Goal: Task Accomplishment & Management: Use online tool/utility

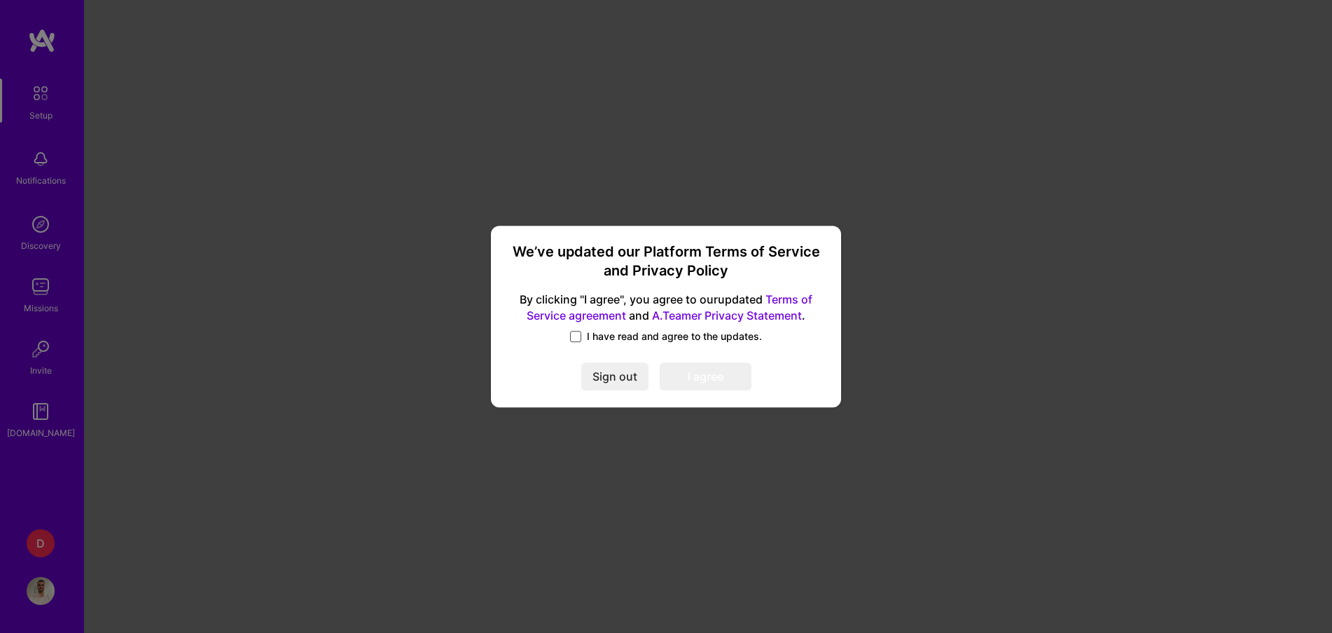
click at [577, 332] on span at bounding box center [575, 336] width 11 height 11
click at [0, 0] on input "I have read and agree to the updates." at bounding box center [0, 0] width 0 height 0
click at [713, 378] on button "I agree" at bounding box center [706, 377] width 92 height 28
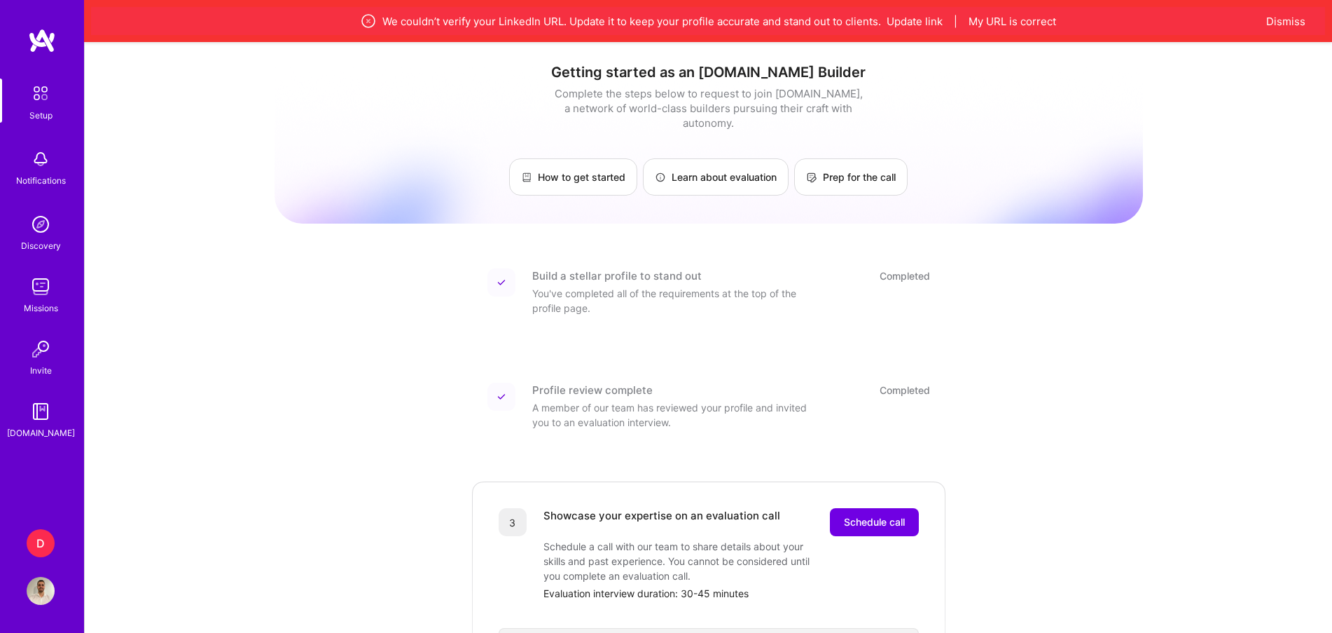
click at [46, 543] on div "D" at bounding box center [41, 543] width 28 height 28
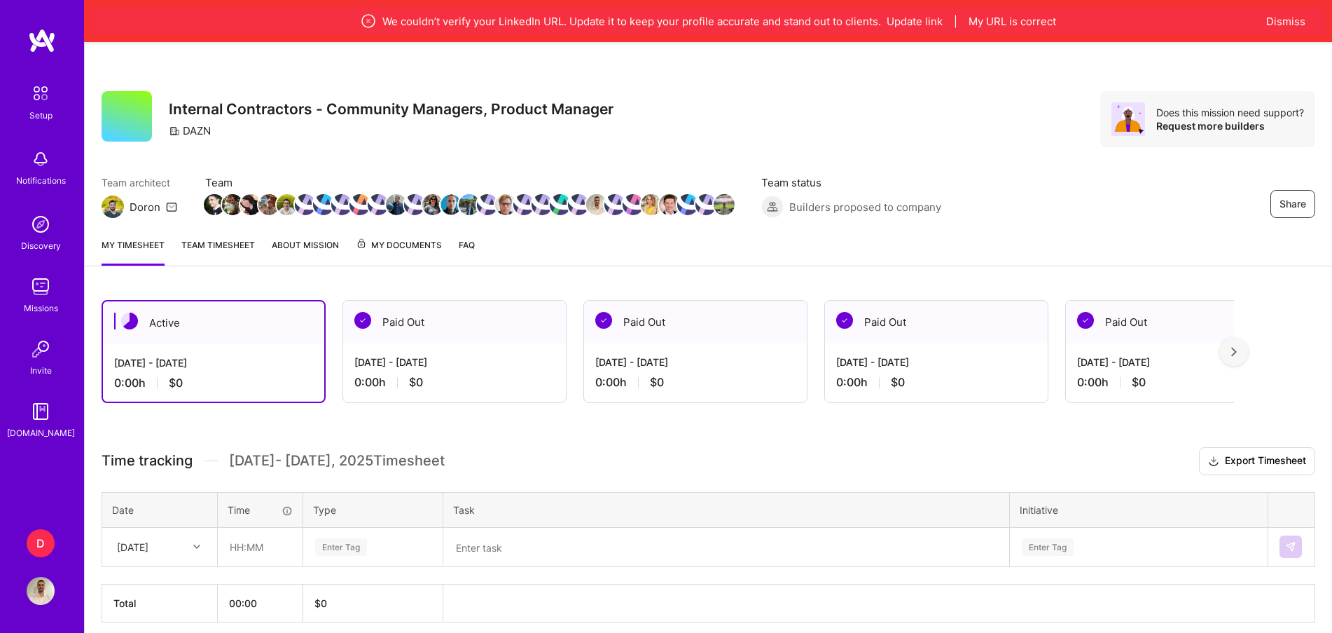
scroll to position [55, 0]
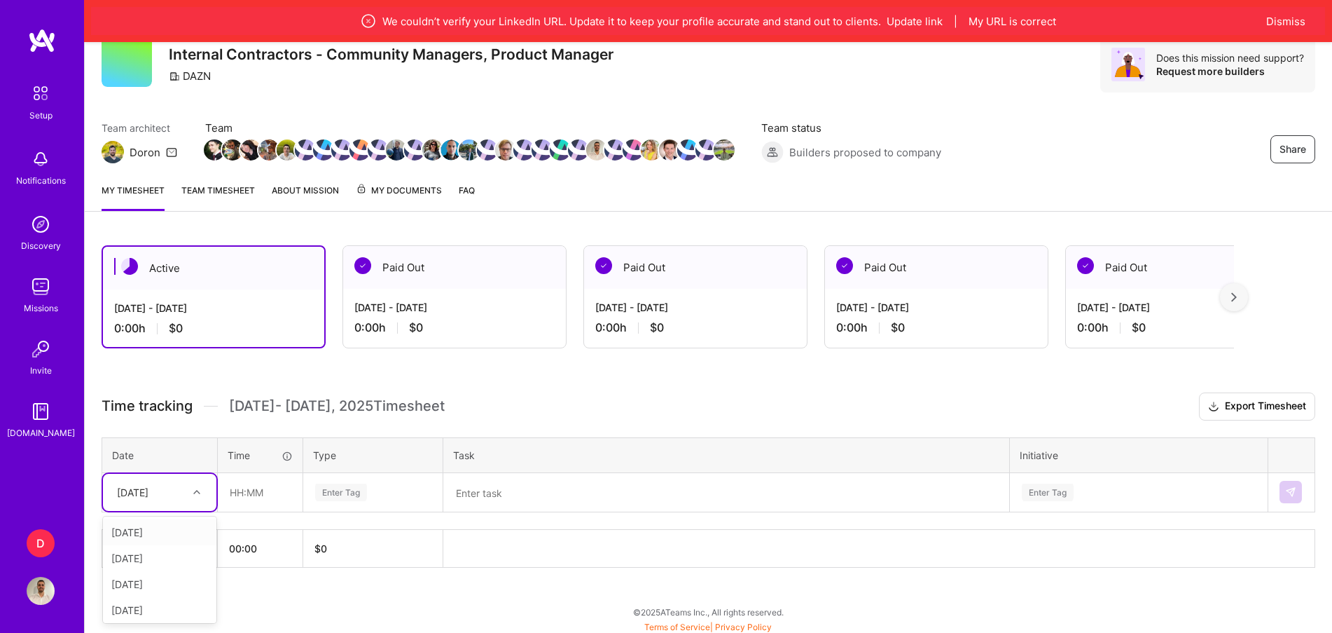
click at [194, 484] on div at bounding box center [199, 492] width 22 height 18
click at [158, 609] on div "[DATE]" at bounding box center [159, 612] width 113 height 26
click at [231, 493] on input "text" at bounding box center [260, 492] width 83 height 37
type input "07:30"
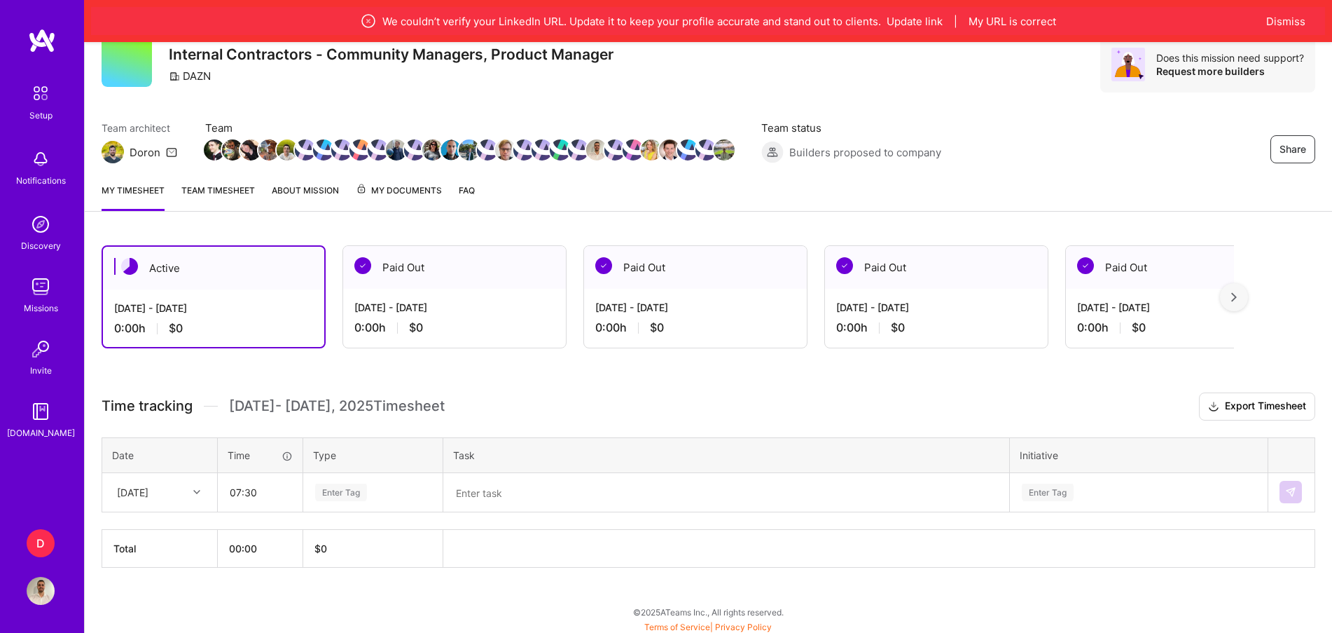
click at [356, 485] on div "Enter Tag" at bounding box center [341, 492] width 52 height 22
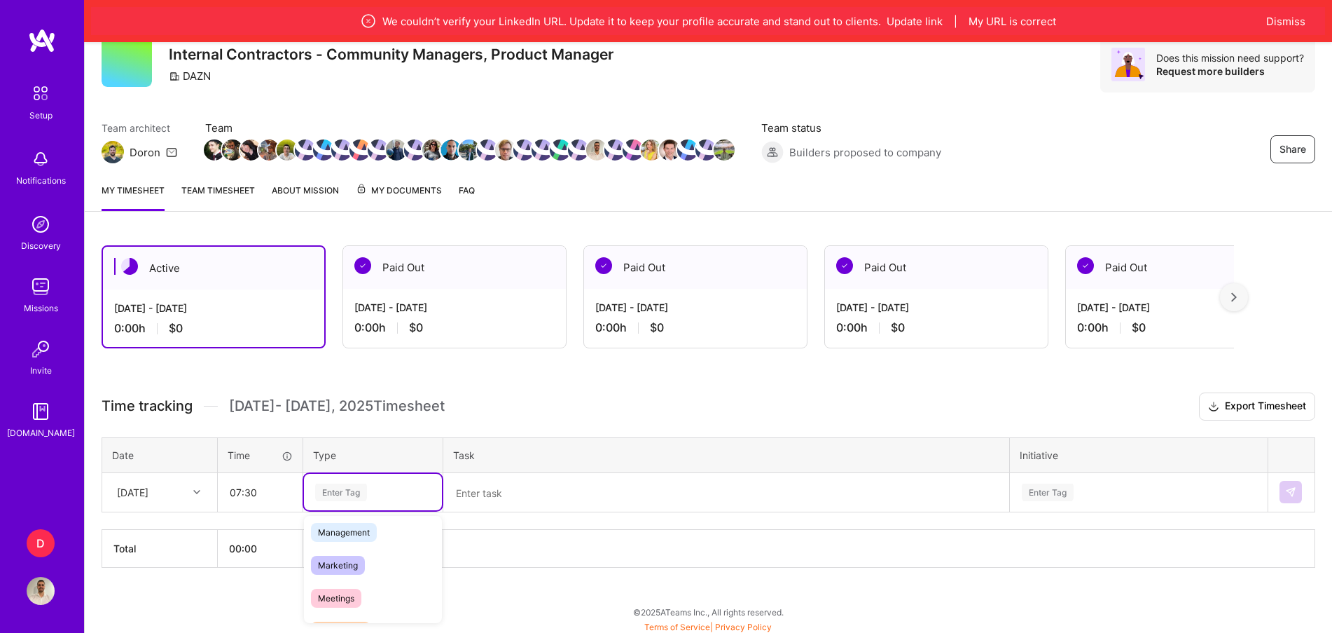
scroll to position [172, 0]
click at [366, 524] on span "Management" at bounding box center [344, 530] width 66 height 19
click at [530, 485] on textarea at bounding box center [726, 492] width 563 height 36
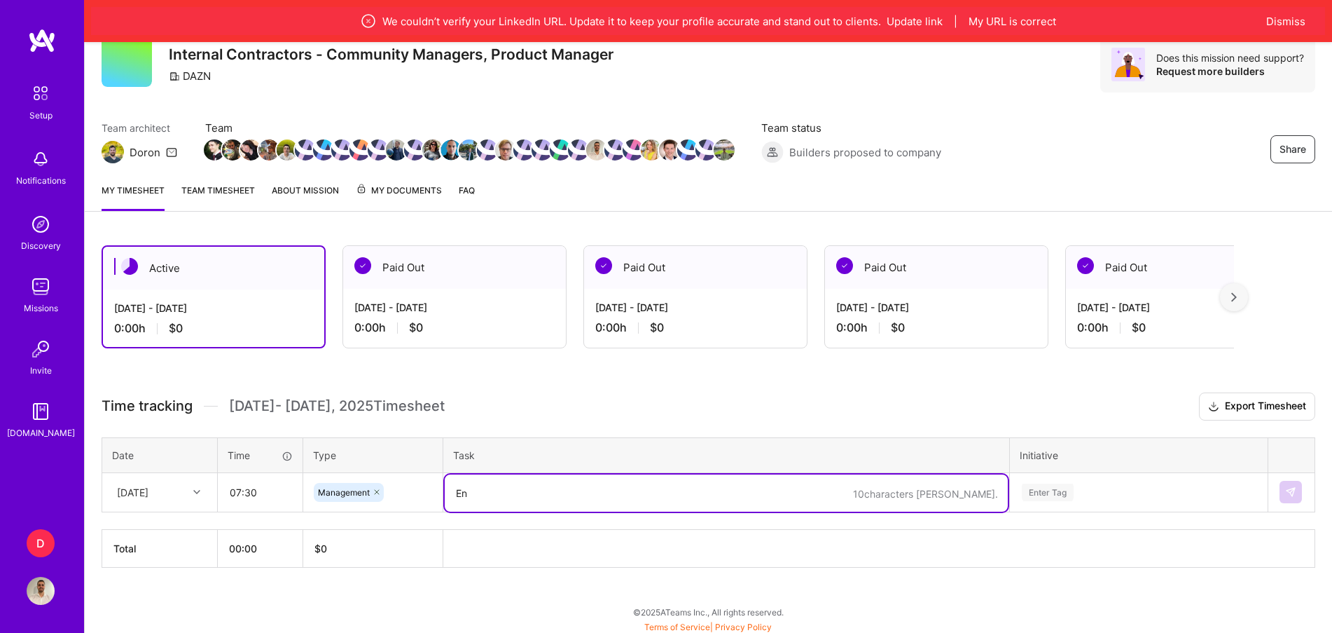
type textarea "E"
type textarea "Moderator DAZN ENDZN FanZone"
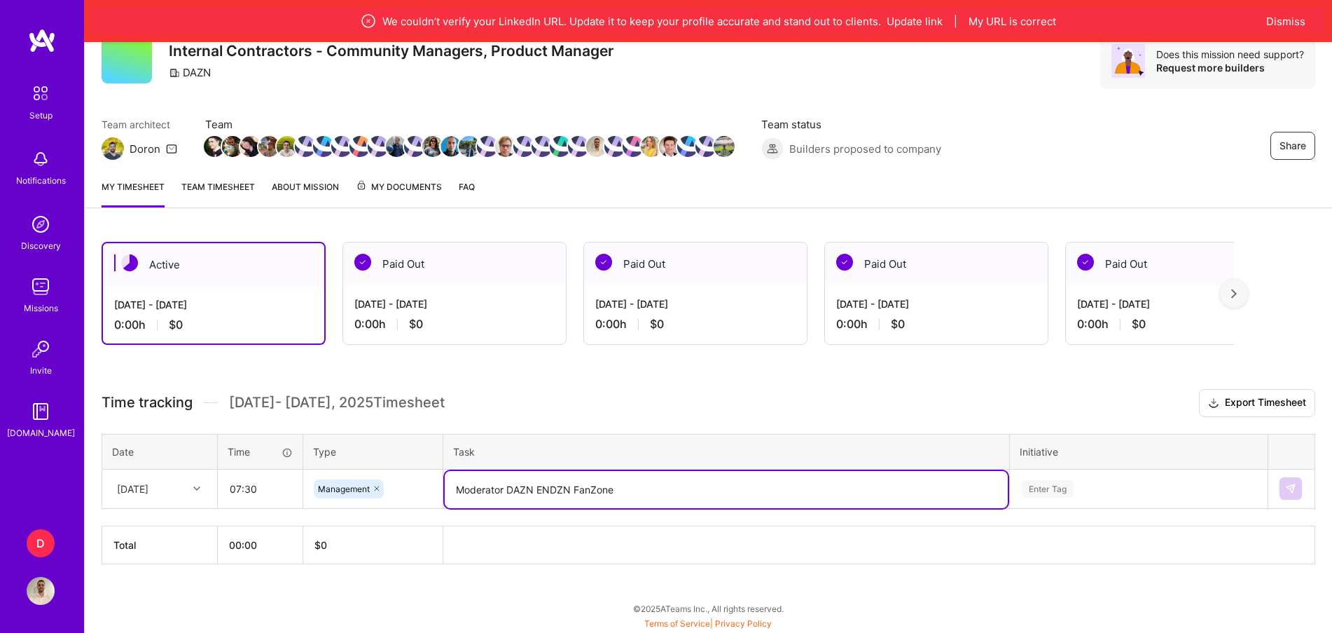
click at [1191, 500] on div "Enter Tag" at bounding box center [1139, 488] width 256 height 36
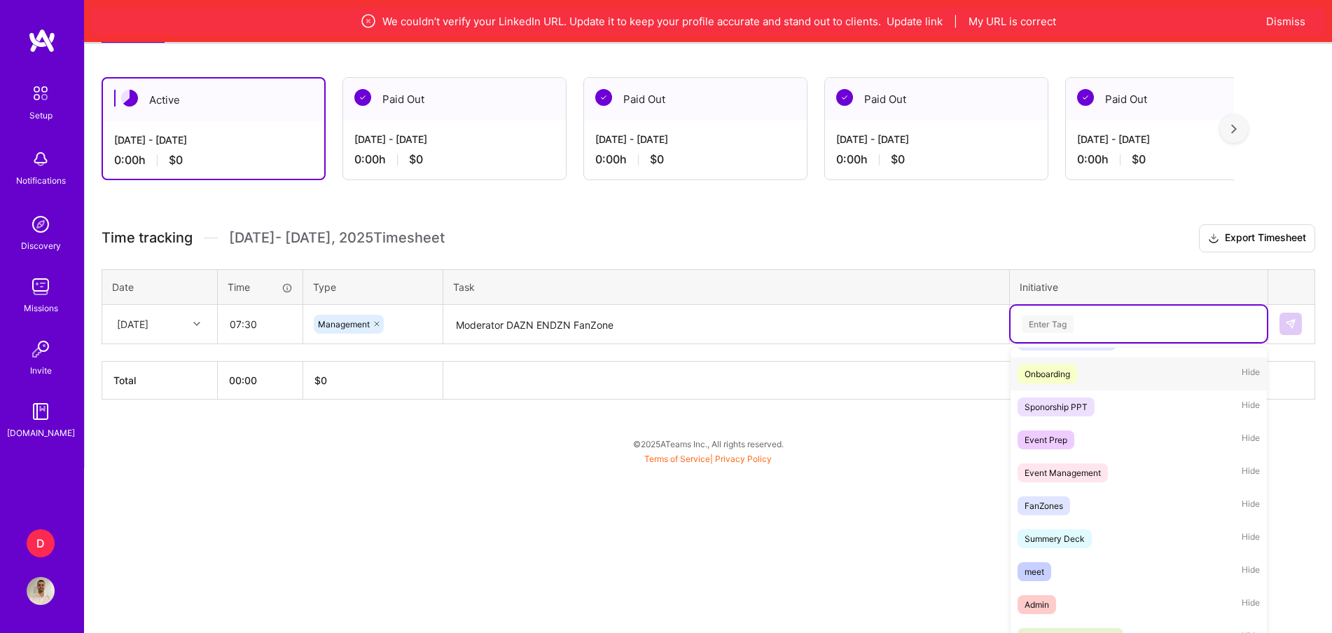
scroll to position [330, 0]
click at [1044, 500] on div "FanZones" at bounding box center [1044, 502] width 39 height 15
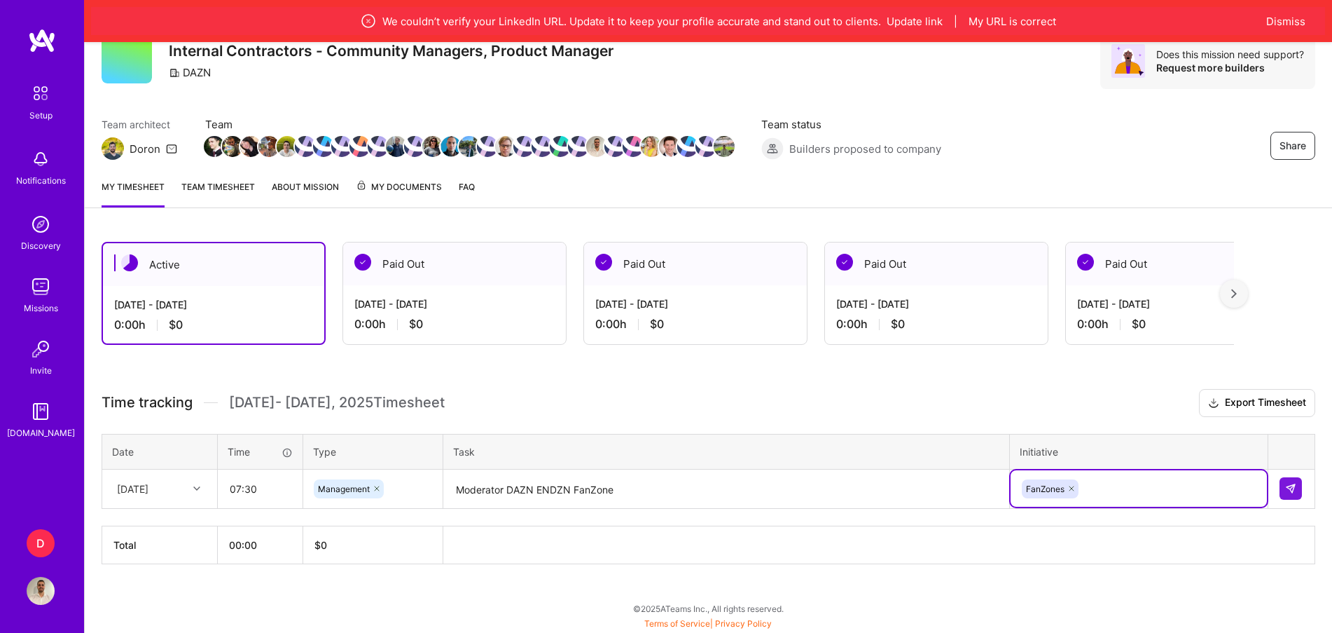
scroll to position [55, 0]
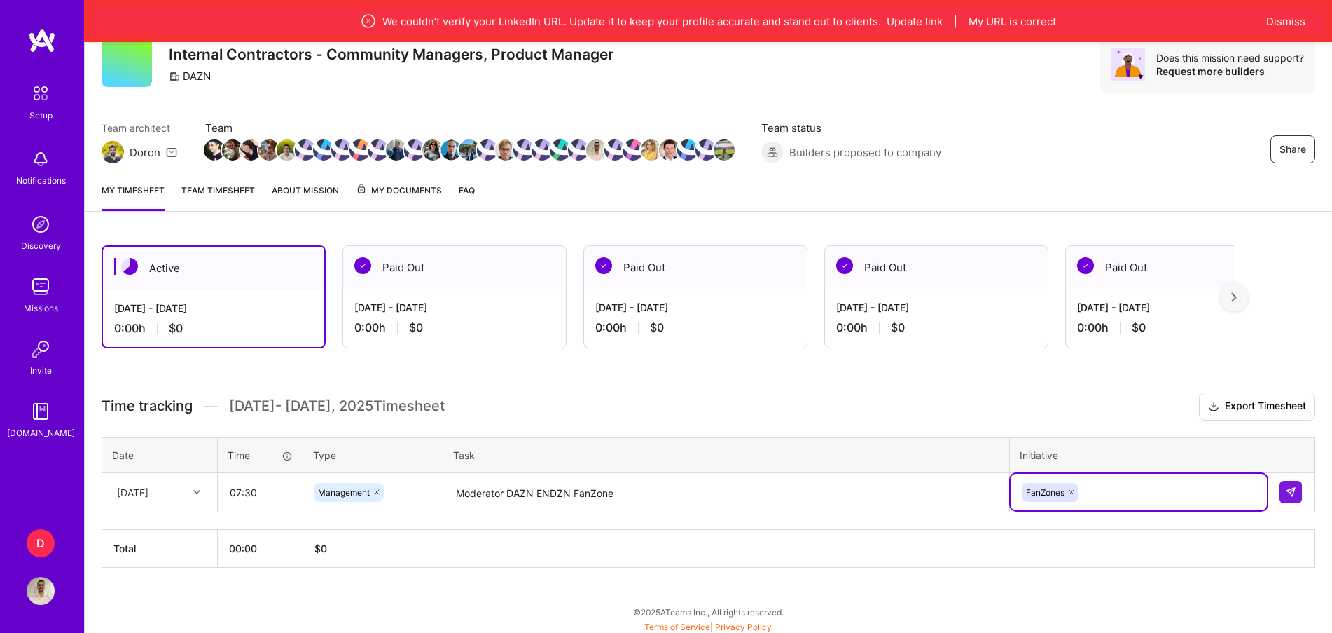
click at [1122, 491] on div "option FanZones, selected. Select is focused ,type to refine list, press Down t…" at bounding box center [1139, 492] width 256 height 36
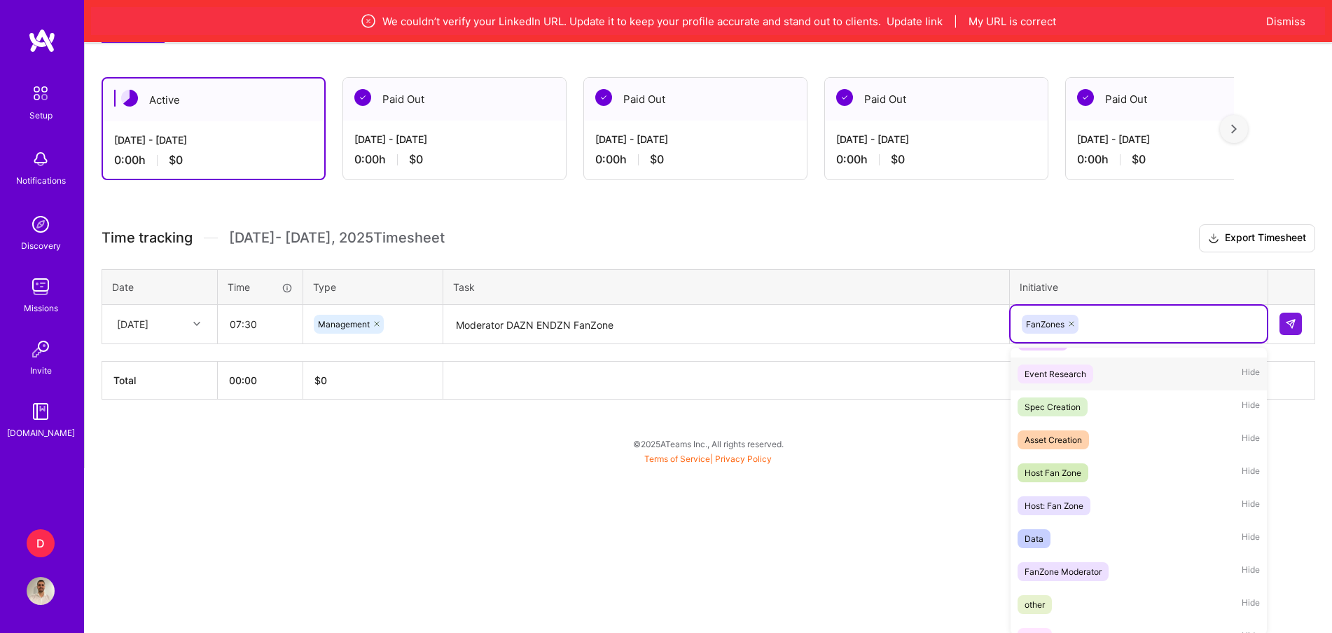
scroll to position [422, 0]
click at [1093, 466] on div "Host Fan Zone Hide" at bounding box center [1139, 470] width 256 height 33
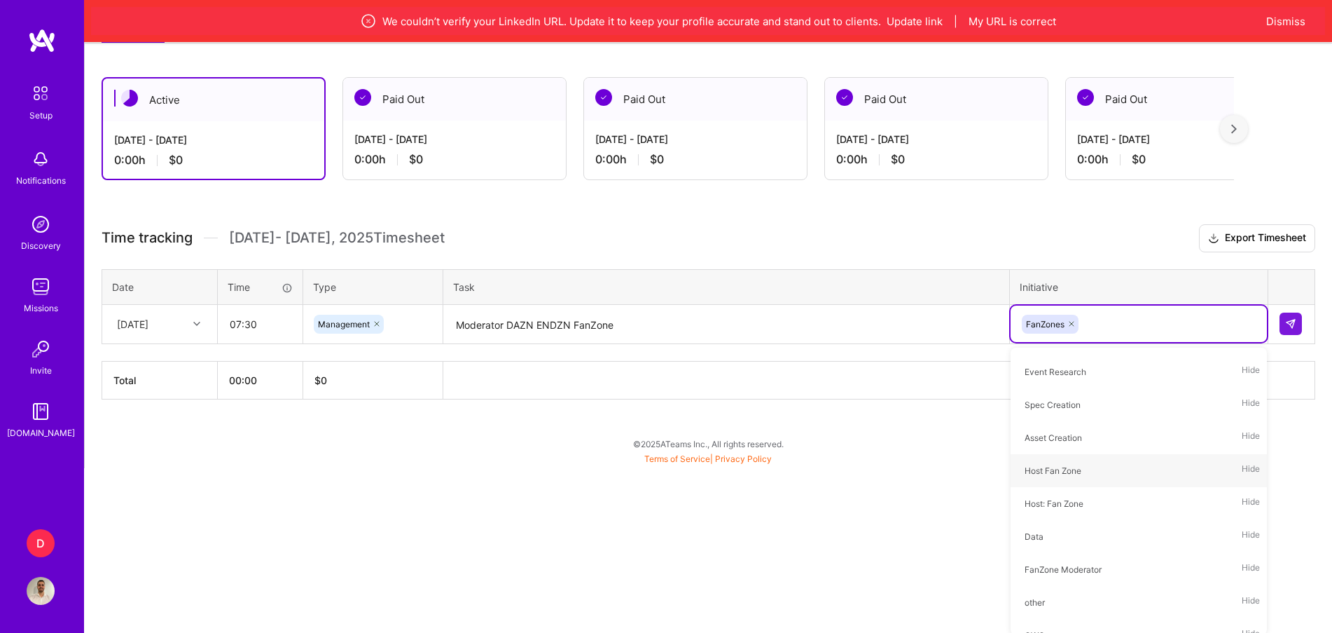
scroll to position [55, 0]
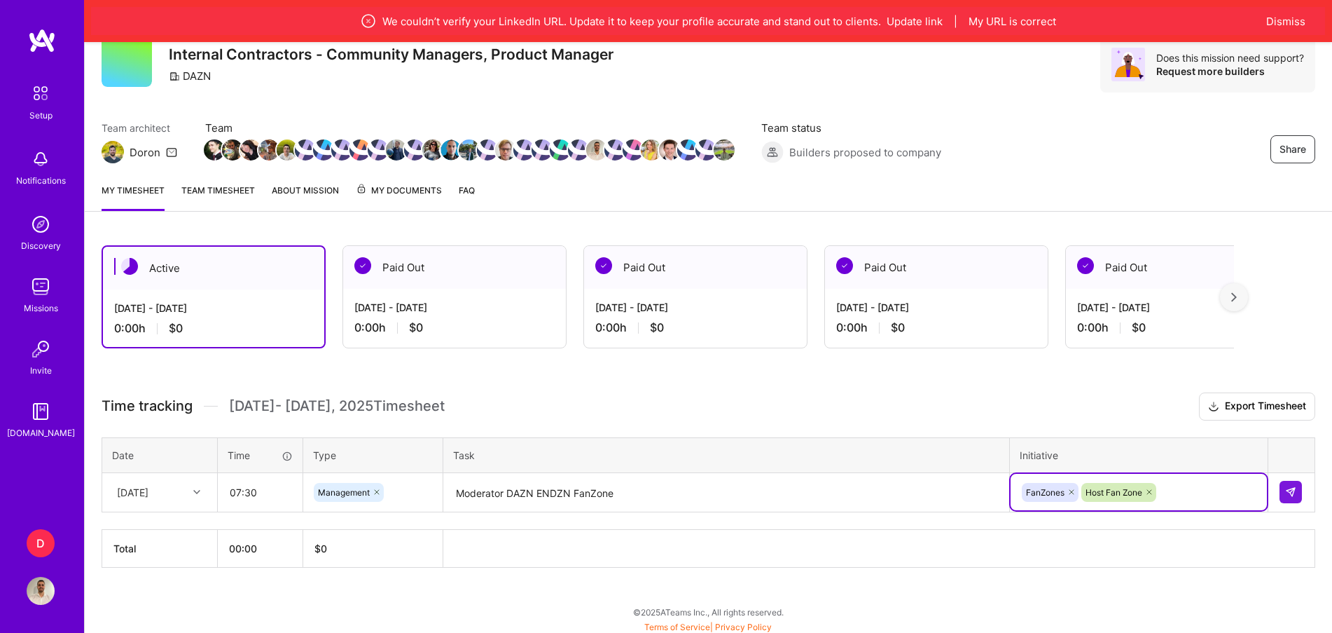
click at [1192, 497] on div "option Host Fan Zone, selected. Select is focused ,type to refine list, press D…" at bounding box center [1139, 492] width 256 height 36
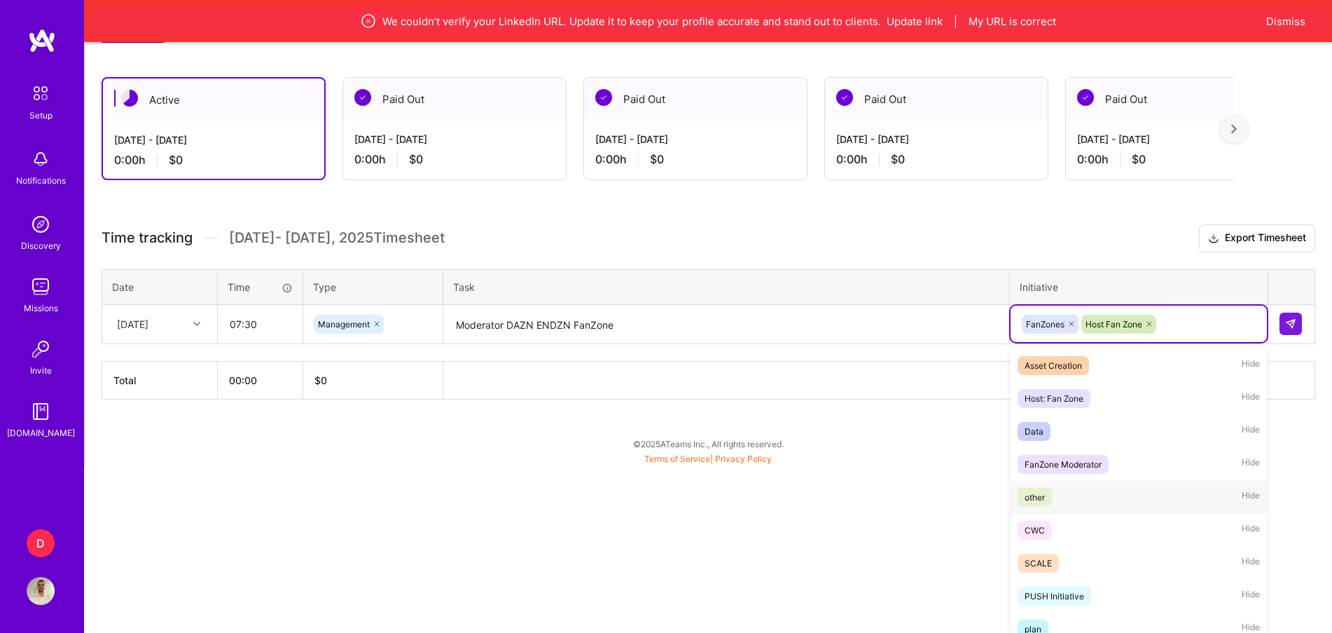
scroll to position [505, 0]
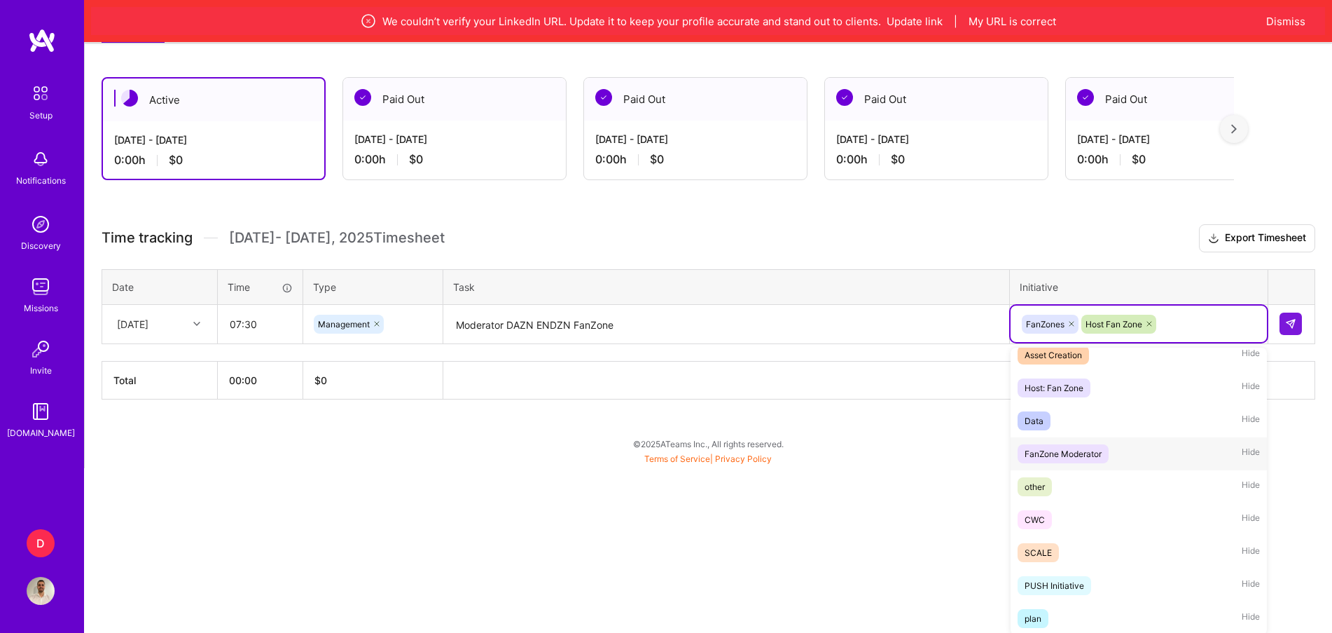
click at [1097, 454] on div "FanZone Moderator" at bounding box center [1063, 453] width 77 height 15
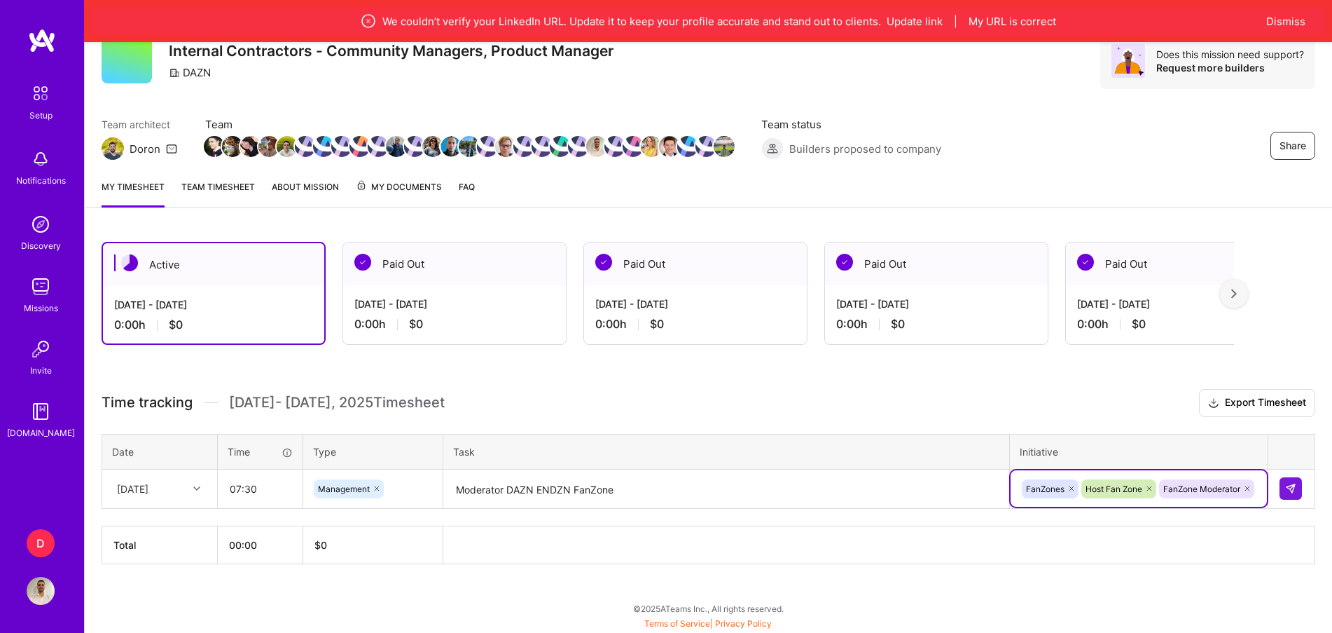
scroll to position [55, 0]
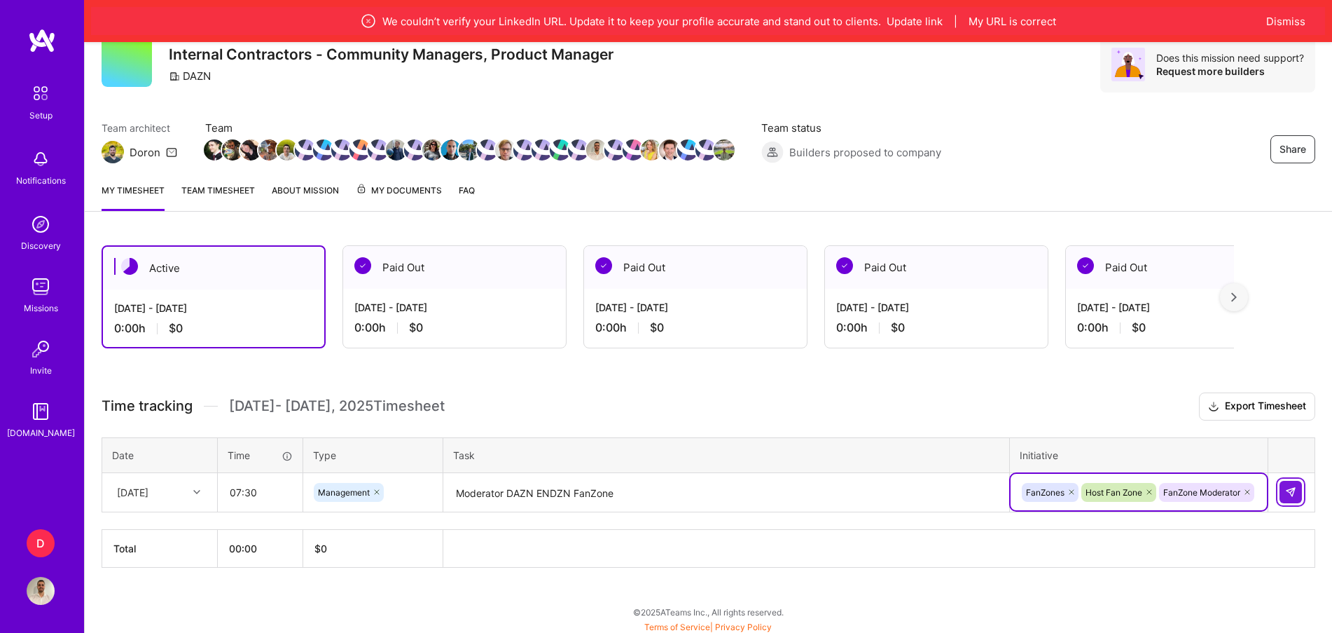
click at [1296, 495] on img at bounding box center [1291, 491] width 11 height 11
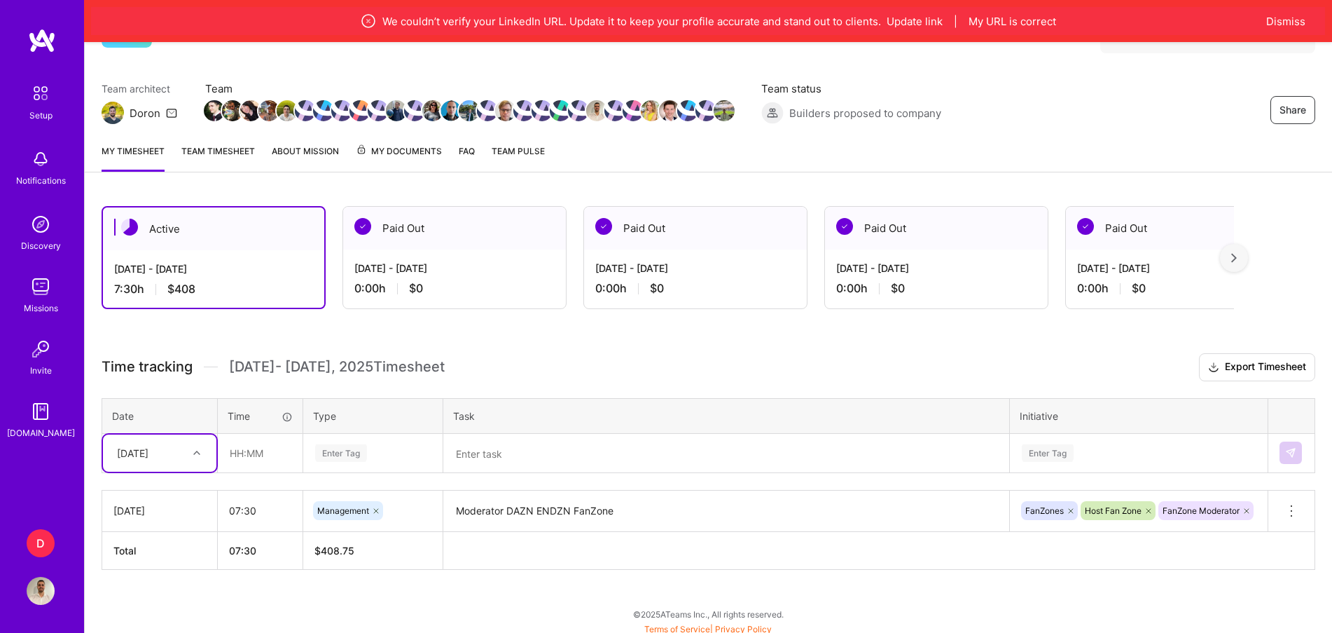
scroll to position [97, 0]
